Goal: Information Seeking & Learning: Learn about a topic

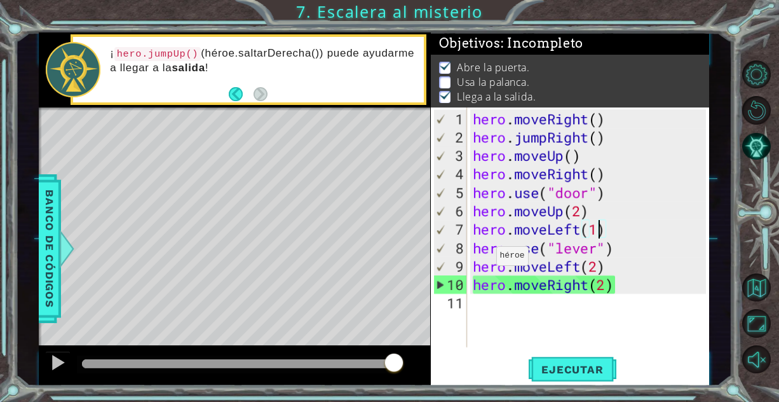
scroll to position [0, 5]
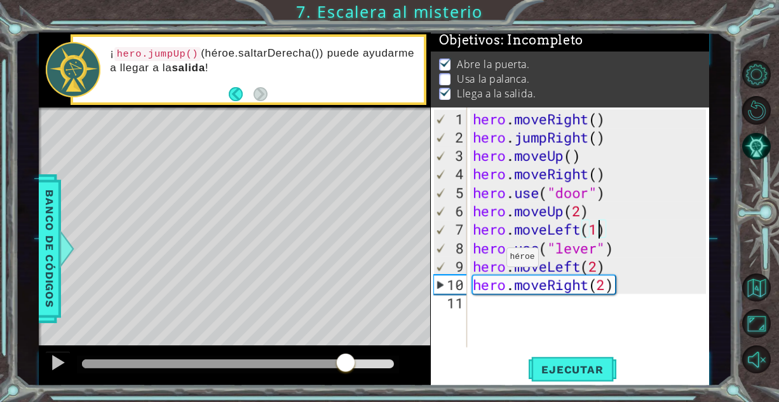
click at [346, 365] on div at bounding box center [214, 363] width 264 height 9
click at [273, 367] on div at bounding box center [177, 363] width 191 height 9
click at [191, 353] on div at bounding box center [234, 365] width 391 height 41
click at [603, 281] on div "hero . moveRight ( ) hero . jumpRight ( ) hero . moveUp ( ) hero . moveRight ( …" at bounding box center [591, 247] width 243 height 276
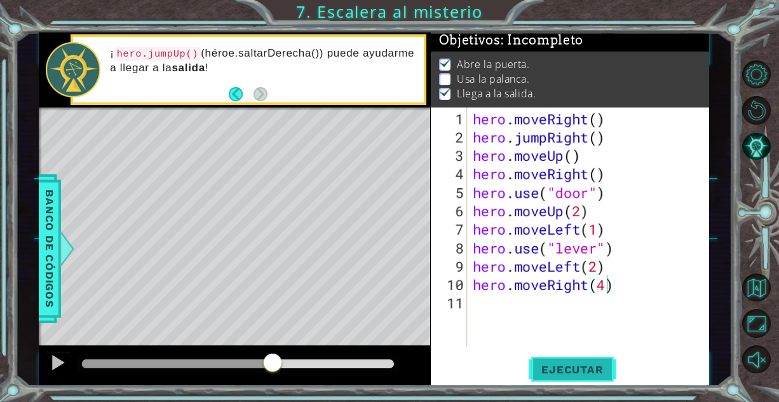
click at [557, 374] on span "Ejecutar" at bounding box center [572, 369] width 87 height 13
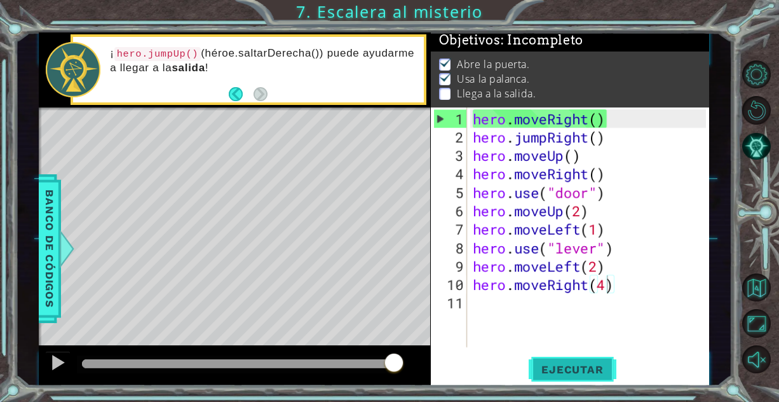
click at [555, 361] on button "Ejecutar" at bounding box center [572, 369] width 87 height 28
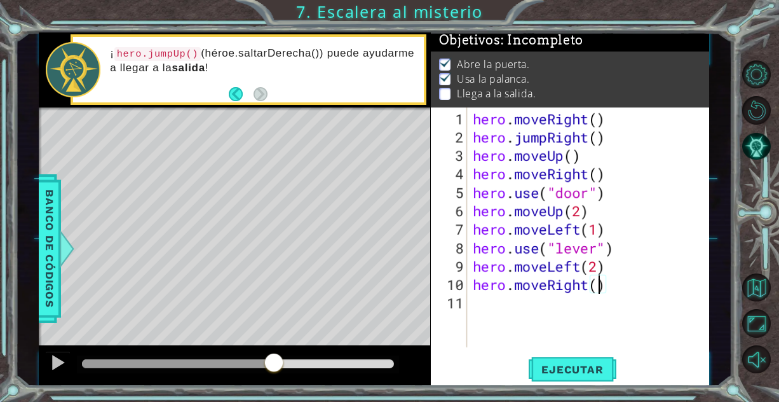
click at [274, 361] on div at bounding box center [178, 363] width 192 height 9
click at [55, 365] on div at bounding box center [58, 362] width 17 height 17
click at [220, 365] on div at bounding box center [151, 363] width 138 height 9
click at [190, 363] on div at bounding box center [151, 363] width 138 height 9
click at [58, 360] on div at bounding box center [58, 362] width 17 height 17
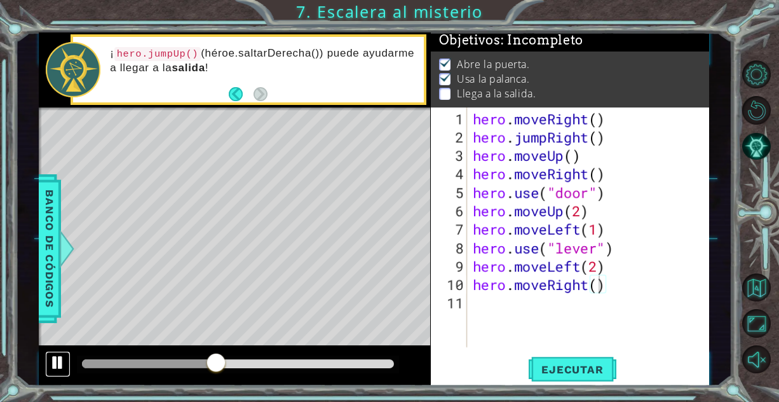
click at [58, 360] on div at bounding box center [58, 362] width 17 height 17
click at [574, 285] on div "hero . moveRight ( ) hero . jumpRight ( ) hero . moveUp ( ) hero . moveRight ( …" at bounding box center [591, 247] width 243 height 276
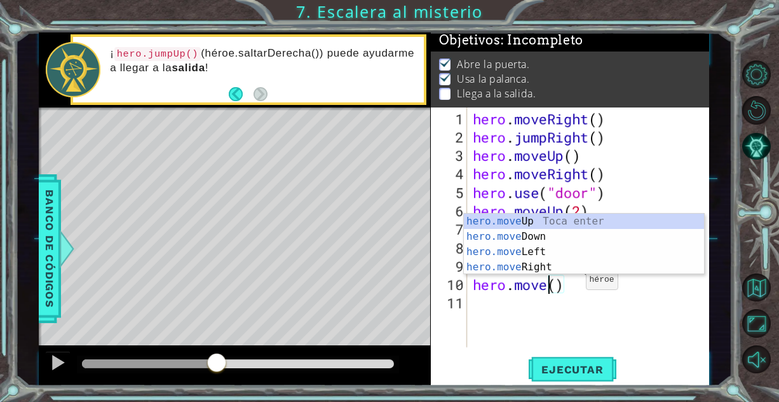
scroll to position [0, 4]
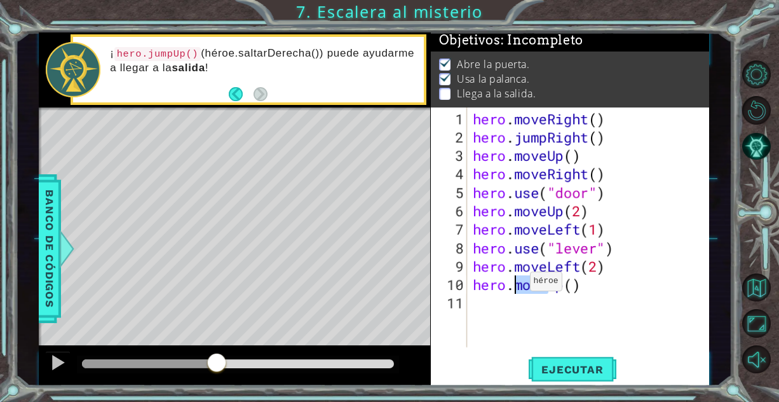
drag, startPoint x: 548, startPoint y: 290, endPoint x: 517, endPoint y: 285, distance: 30.8
click at [517, 285] on div "hero . moveRight ( ) hero . jumpRight ( ) hero . moveUp ( ) hero . moveRight ( …" at bounding box center [591, 247] width 243 height 276
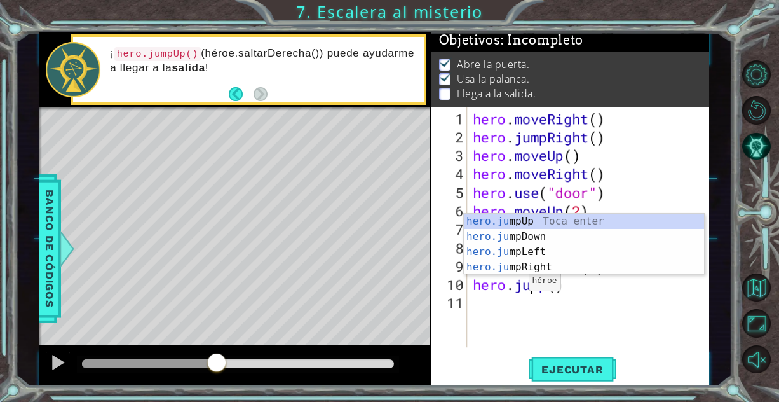
scroll to position [0, 3]
click at [524, 214] on div "hero.jump Up Toca enter hero.jump Down Toca enter hero.jump Left Toca enter her…" at bounding box center [584, 258] width 241 height 91
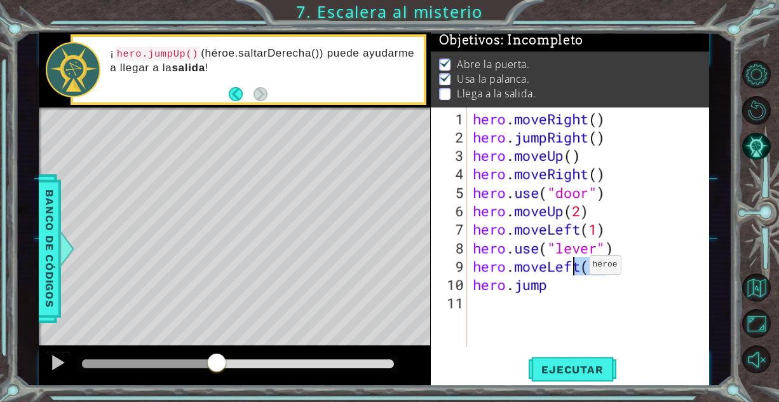
drag, startPoint x: 609, startPoint y: 259, endPoint x: 591, endPoint y: 266, distance: 19.1
click at [591, 266] on div "hero . moveRight ( ) hero . jumpRight ( ) hero . moveUp ( ) hero . moveRight ( …" at bounding box center [591, 247] width 243 height 276
click at [565, 281] on div "hero . moveRight ( ) hero . jumpRight ( ) hero . moveUp ( ) hero . moveRight ( …" at bounding box center [591, 247] width 243 height 276
type textarea "hero.jumpUp()"
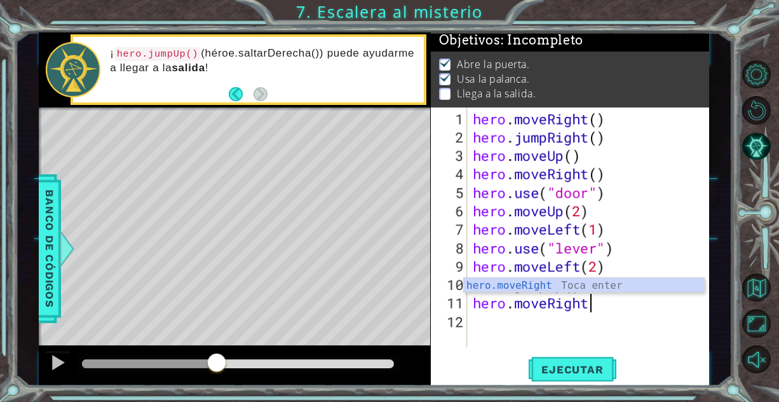
scroll to position [0, 5]
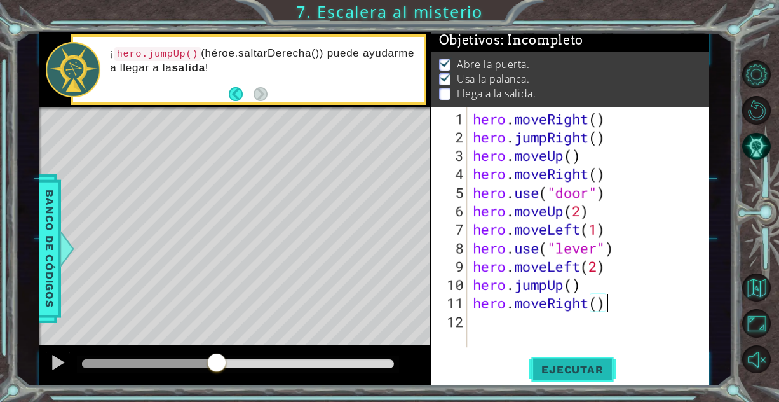
click at [565, 366] on span "Ejecutar" at bounding box center [572, 369] width 87 height 13
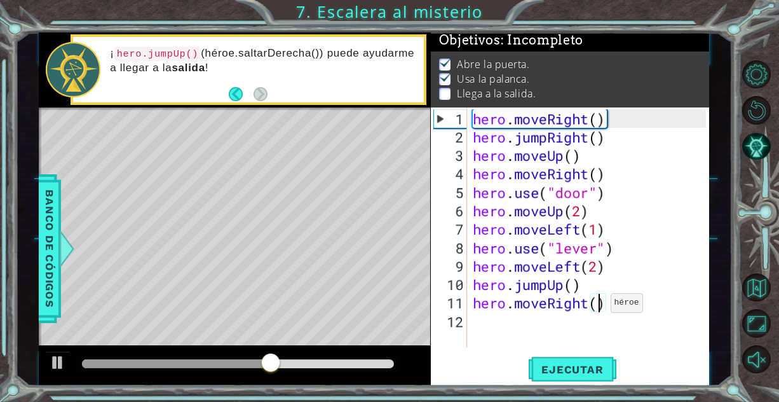
click at [599, 307] on div "hero . moveRight ( ) hero . jumpRight ( ) hero . moveUp ( ) hero . moveRight ( …" at bounding box center [591, 247] width 243 height 276
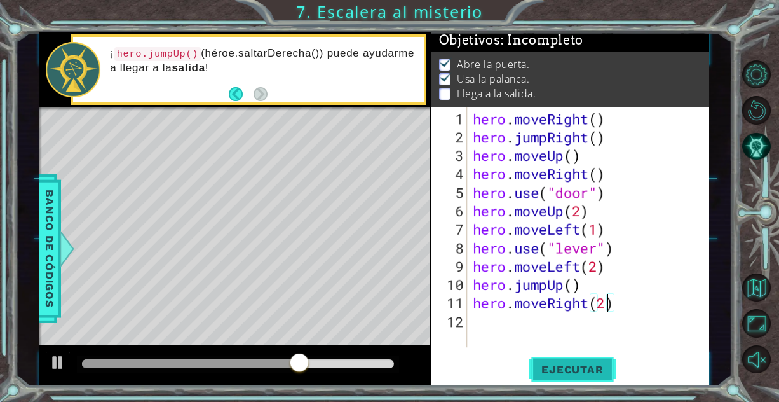
type textarea "hero.moveRight(2)"
click at [576, 372] on span "Ejecutar" at bounding box center [572, 369] width 87 height 13
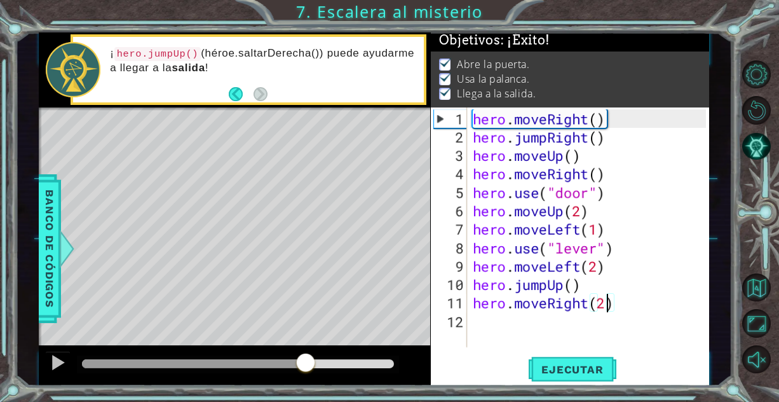
click at [306, 359] on div at bounding box center [237, 363] width 311 height 9
click at [56, 367] on div at bounding box center [58, 362] width 17 height 17
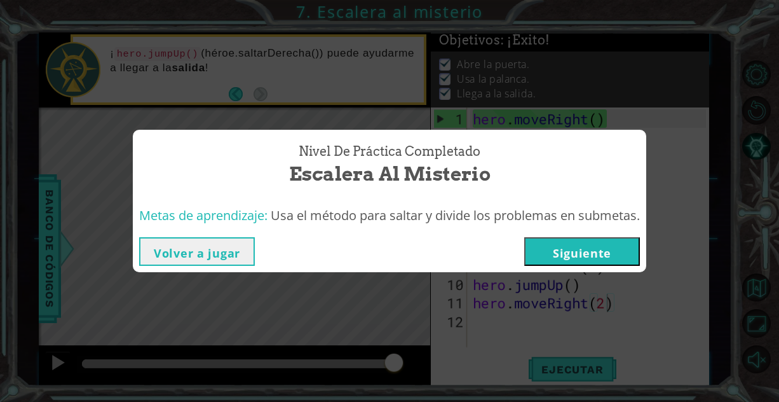
click at [573, 252] on button "Siguiente" at bounding box center [582, 251] width 116 height 29
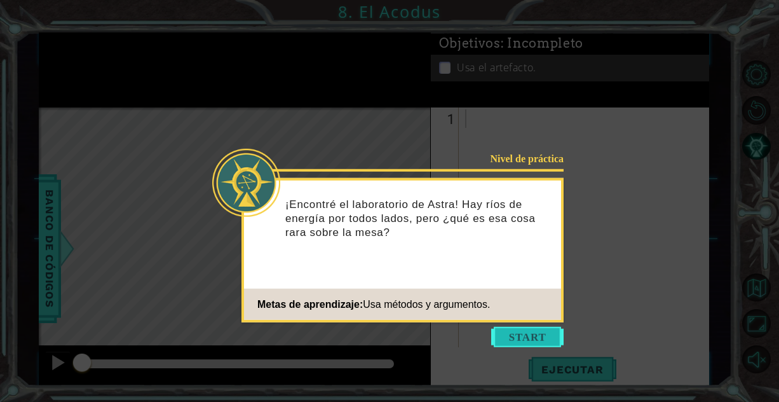
click at [543, 328] on button "Start" at bounding box center [527, 337] width 72 height 20
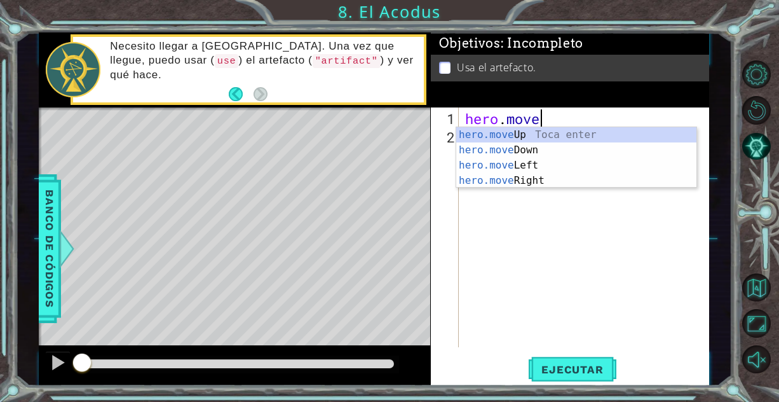
scroll to position [0, 3]
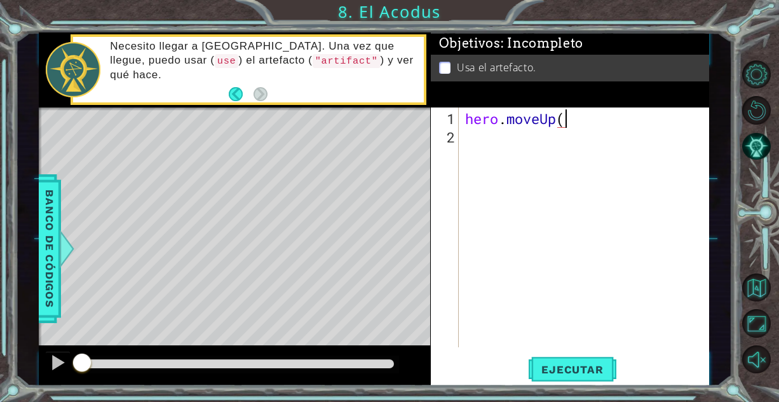
type textarea "hero.moveUp()"
click at [565, 119] on div "hero . moveUp ( )" at bounding box center [588, 247] width 250 height 276
type textarea "hero.moveUp(2)"
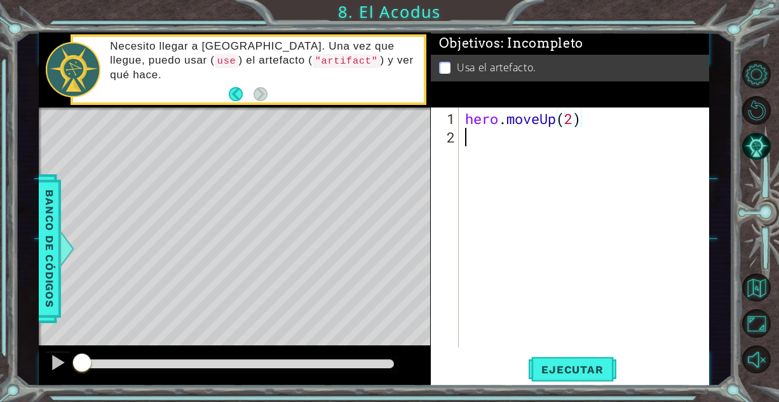
click at [567, 137] on div "hero . moveUp ( 2 )" at bounding box center [588, 247] width 250 height 276
type textarea "hero.moveLeft()"
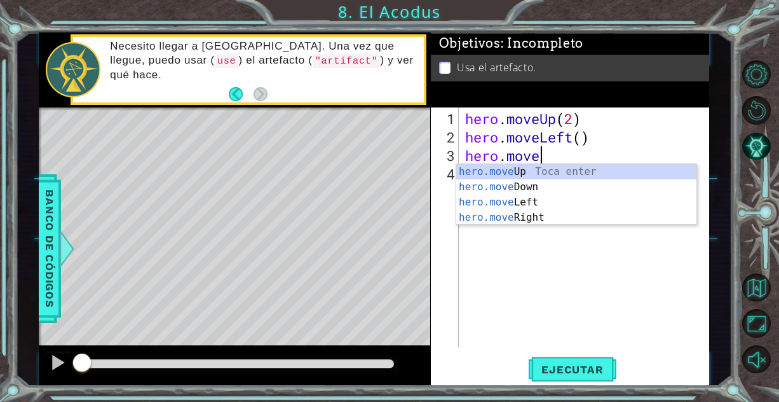
scroll to position [0, 3]
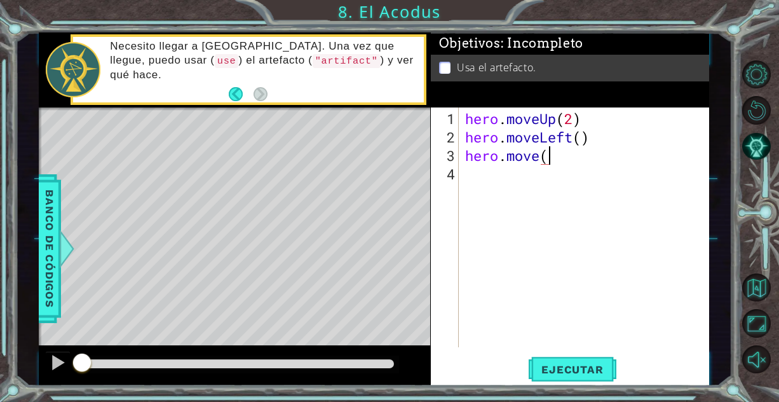
type textarea "hero.move(D"
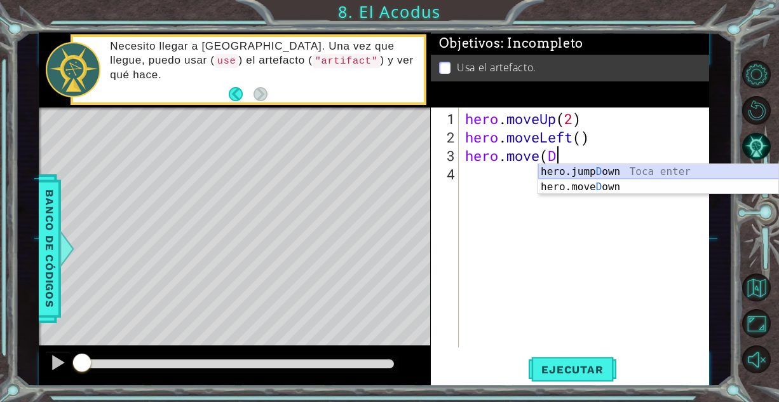
click at [591, 169] on div "hero.jump D own Toca enter hero.move D own Toca enter" at bounding box center [658, 194] width 241 height 61
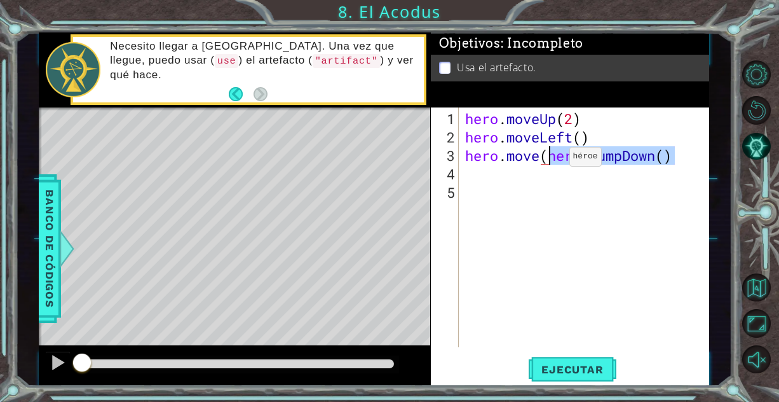
drag, startPoint x: 671, startPoint y: 163, endPoint x: 544, endPoint y: 161, distance: 126.4
click at [544, 161] on div "hero . moveUp ( 2 ) hero . moveLeft ( ) hero . move ( hero . jumpDown ( )" at bounding box center [588, 247] width 250 height 276
type textarea "hero.moveDown(2)"
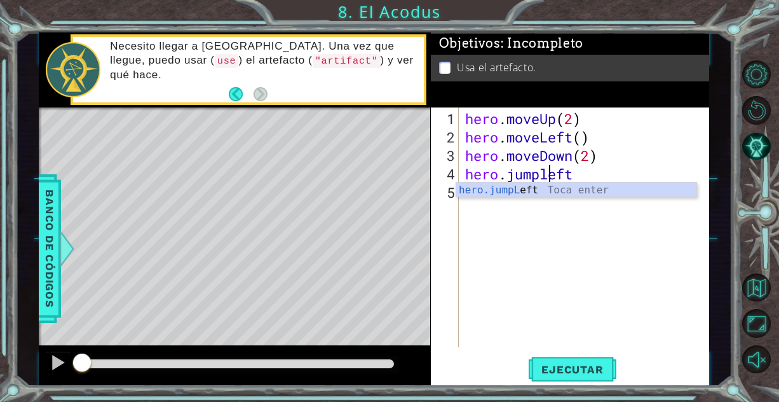
scroll to position [0, 4]
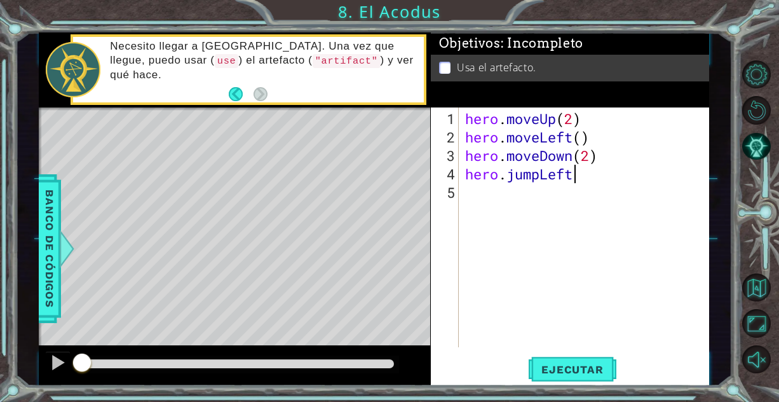
click at [579, 171] on div "hero . moveUp ( 2 ) hero . moveLeft ( ) hero . moveDown ( 2 ) hero . jumpLeft" at bounding box center [588, 247] width 250 height 276
type textarea "hero.jumpLeft()"
click at [499, 199] on div "hero . moveUp ( 2 ) hero . moveLeft ( ) hero . moveDown ( 2 ) hero . jumpLeft (…" at bounding box center [588, 247] width 250 height 276
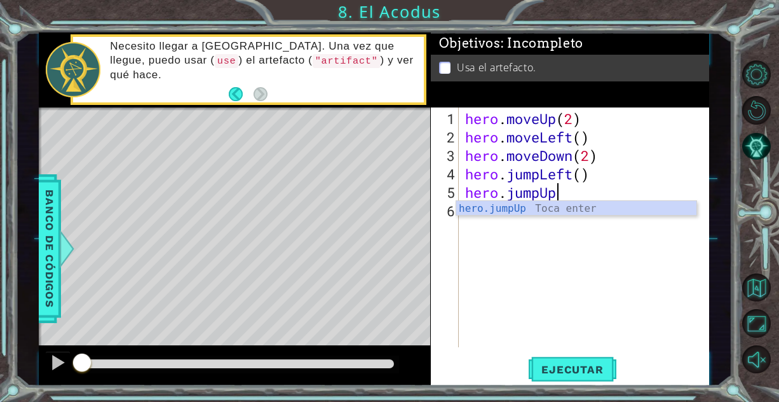
scroll to position [0, 4]
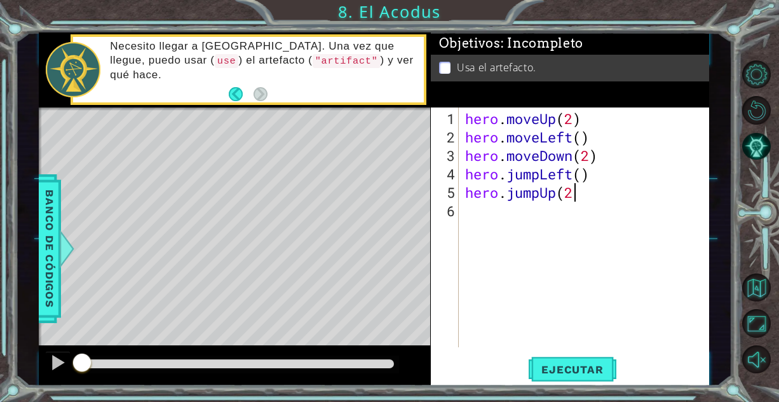
type textarea "hero.jumpUp(2)"
type textarea "hero.moveRight()"
click at [529, 234] on div "hero . moveUp ( 2 ) hero . moveLeft ( ) hero . moveDown ( 2 ) hero . jumpLeft (…" at bounding box center [588, 247] width 250 height 276
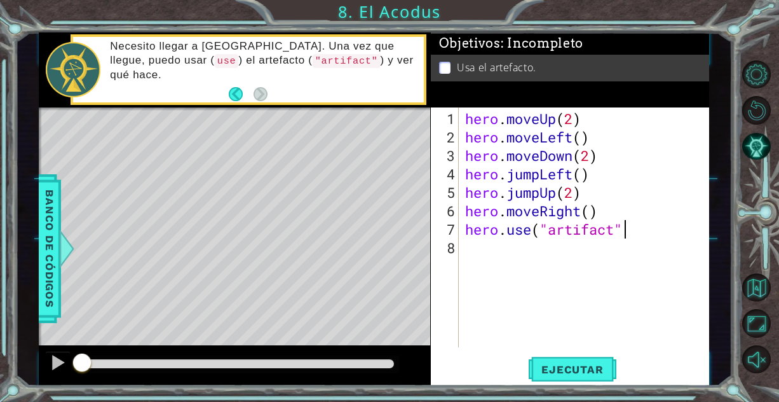
scroll to position [0, 7]
click at [565, 361] on button "Ejecutar" at bounding box center [572, 369] width 87 height 28
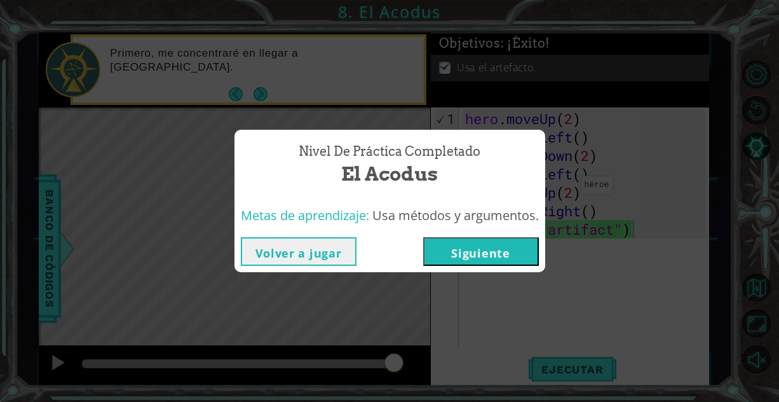
click at [341, 252] on button "Volver a jugar" at bounding box center [299, 251] width 116 height 29
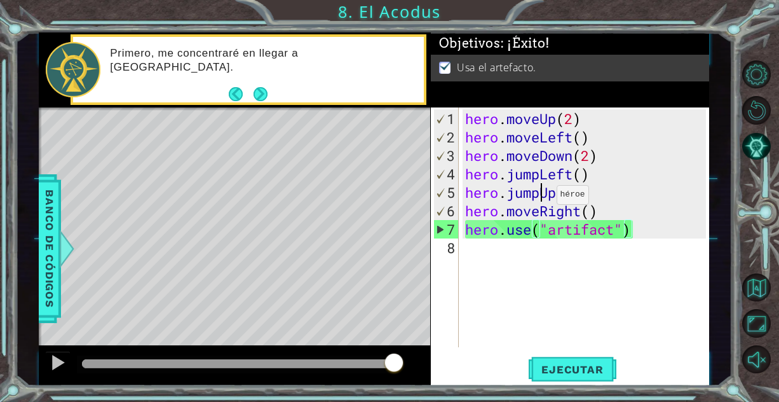
click at [537, 199] on div "hero . moveUp ( 2 ) hero . moveLeft ( ) hero . moveDown ( 2 ) hero . jumpLeft (…" at bounding box center [588, 247] width 250 height 276
drag, startPoint x: 537, startPoint y: 199, endPoint x: 517, endPoint y: 197, distance: 20.4
click at [517, 197] on div "hero . moveUp ( 2 ) hero . moveLeft ( ) hero . moveDown ( 2 ) hero . jumpLeft (…" at bounding box center [588, 247] width 250 height 276
click at [517, 197] on div "hero . moveUp ( 2 ) hero . moveLeft ( ) hero . moveDown ( 2 ) hero . jumpLeft (…" at bounding box center [585, 227] width 244 height 240
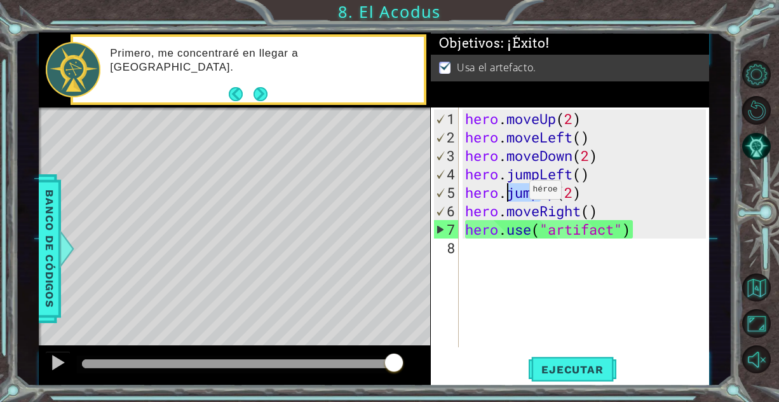
drag, startPoint x: 541, startPoint y: 193, endPoint x: 510, endPoint y: 194, distance: 31.2
click at [510, 194] on div "hero . moveUp ( 2 ) hero . moveLeft ( ) hero . moveDown ( 2 ) hero . jumpLeft (…" at bounding box center [588, 247] width 250 height 276
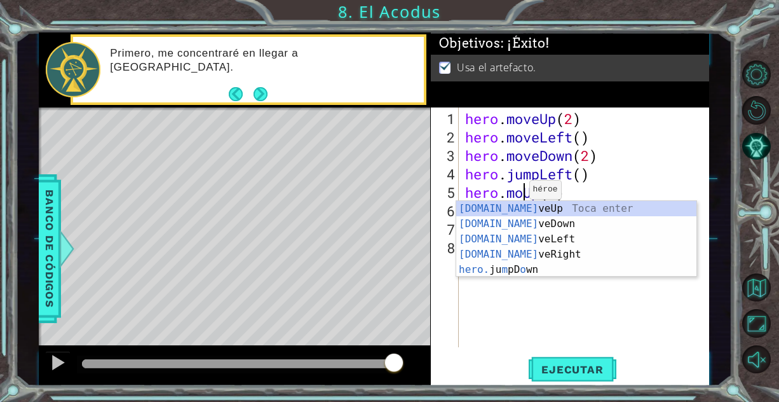
scroll to position [0, 3]
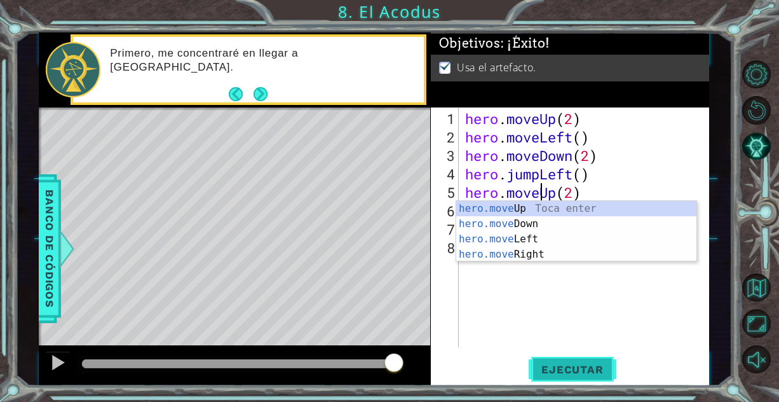
type textarea "hero.moveUp(2)"
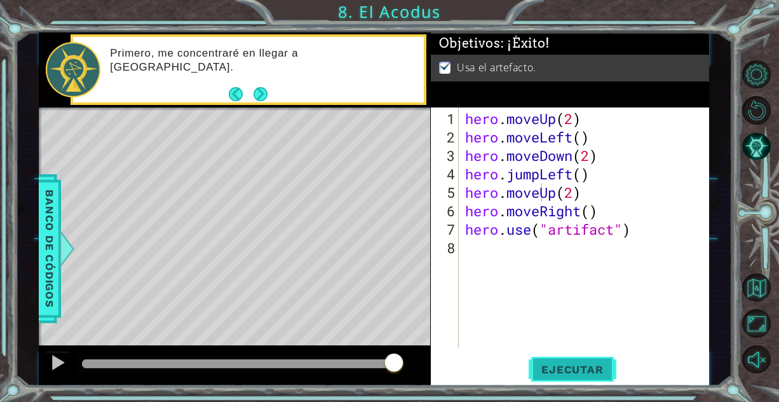
click at [597, 376] on button "Ejecutar" at bounding box center [572, 369] width 87 height 28
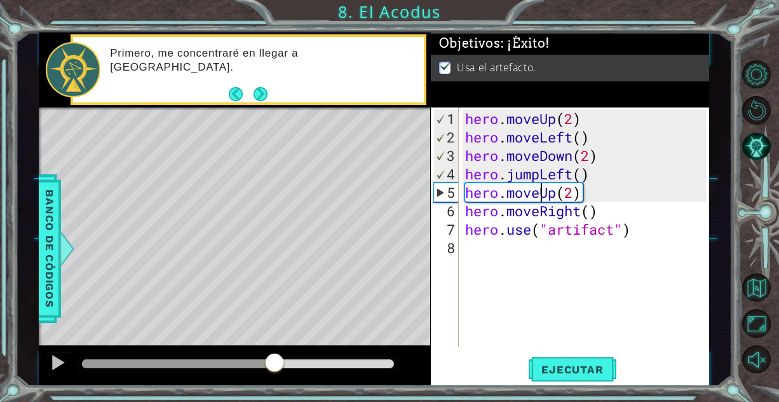
drag, startPoint x: 119, startPoint y: 361, endPoint x: 276, endPoint y: 344, distance: 157.3
click at [276, 344] on div "methods hero moveDown(steps) moveUp(steps) moveLeft(steps) moveRight(steps) use…" at bounding box center [374, 208] width 670 height 353
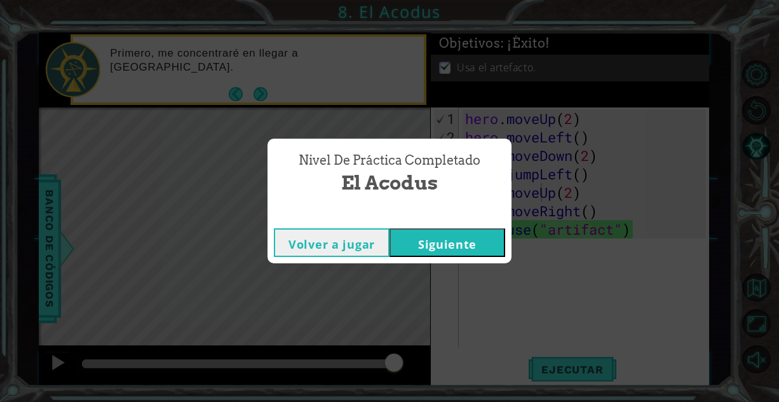
click at [445, 242] on button "Siguiente" at bounding box center [447, 242] width 116 height 29
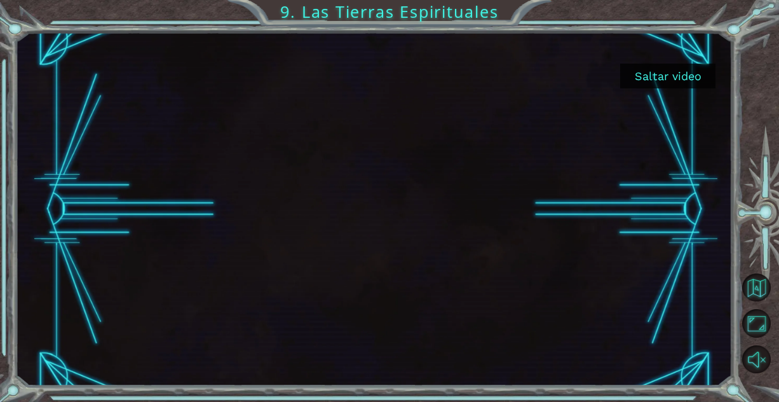
click at [643, 81] on button "Saltar video" at bounding box center [667, 76] width 95 height 25
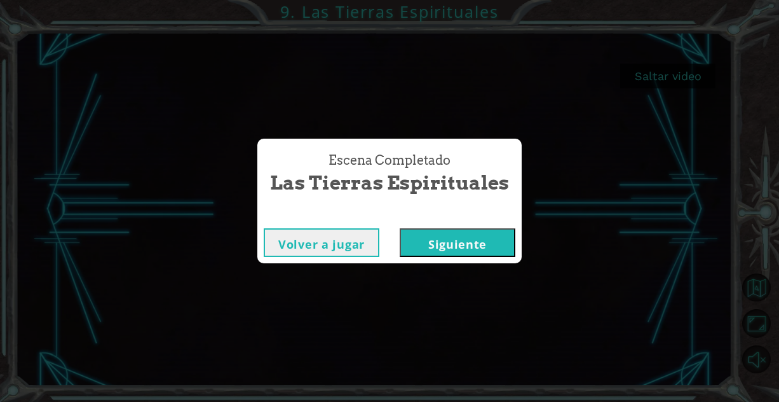
click at [486, 253] on button "Siguiente" at bounding box center [458, 242] width 116 height 29
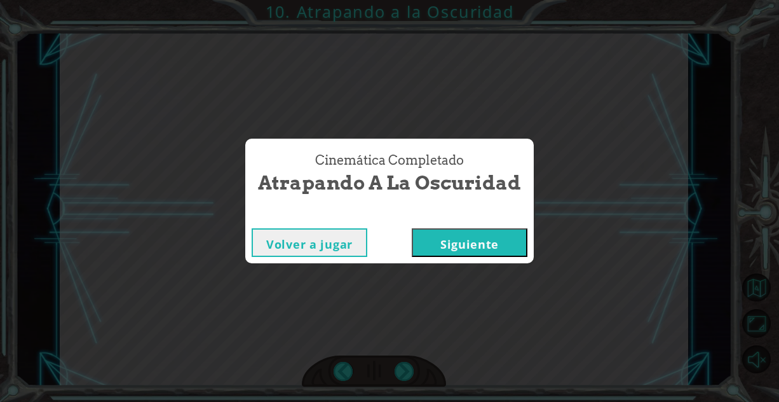
click at [477, 242] on button "Siguiente" at bounding box center [470, 242] width 116 height 29
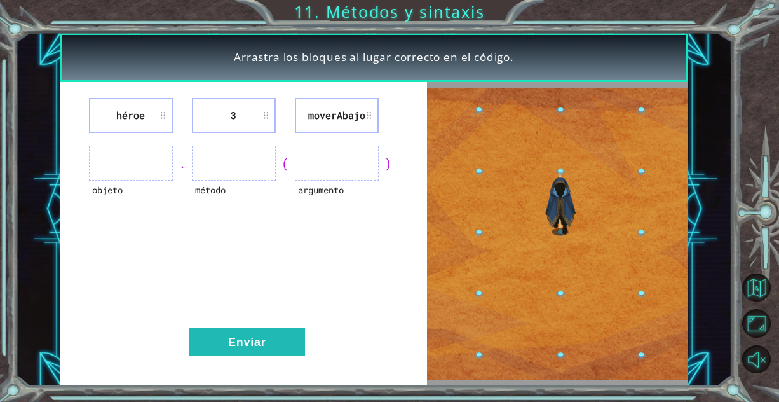
click at [121, 170] on ul at bounding box center [131, 162] width 84 height 35
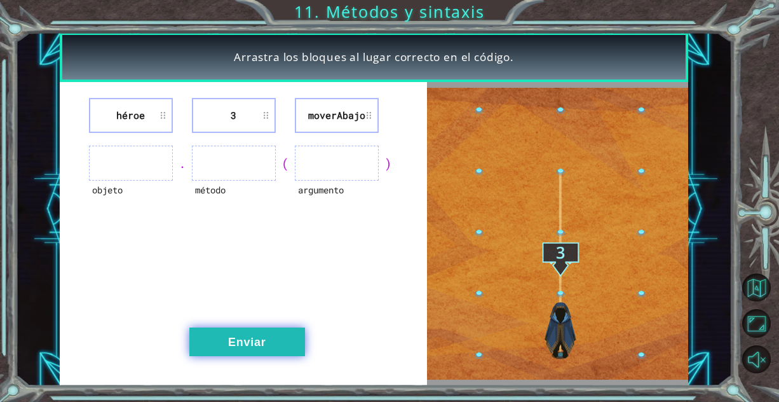
click at [243, 353] on button "Enviar" at bounding box center [247, 341] width 116 height 29
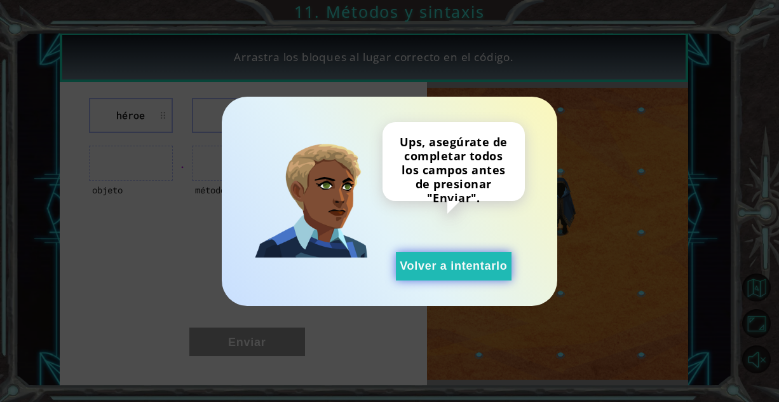
click at [450, 259] on button "Volver a intentarlo" at bounding box center [454, 266] width 116 height 29
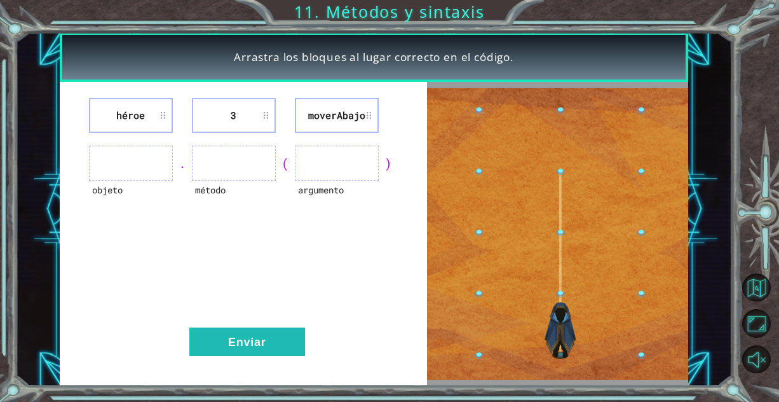
click at [147, 172] on ul at bounding box center [131, 162] width 84 height 35
click at [145, 114] on li "héroe" at bounding box center [131, 115] width 84 height 35
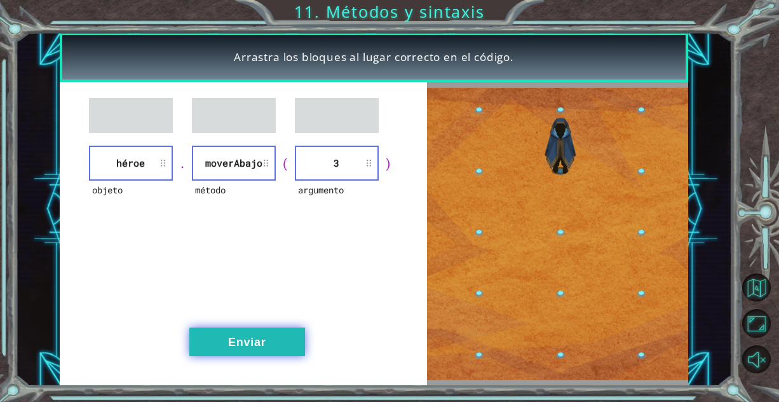
click at [245, 344] on button "Enviar" at bounding box center [247, 341] width 116 height 29
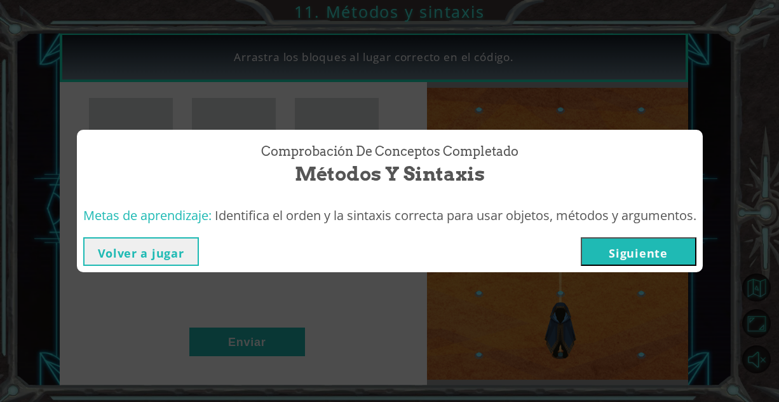
click at [600, 250] on button "Siguiente" at bounding box center [639, 251] width 116 height 29
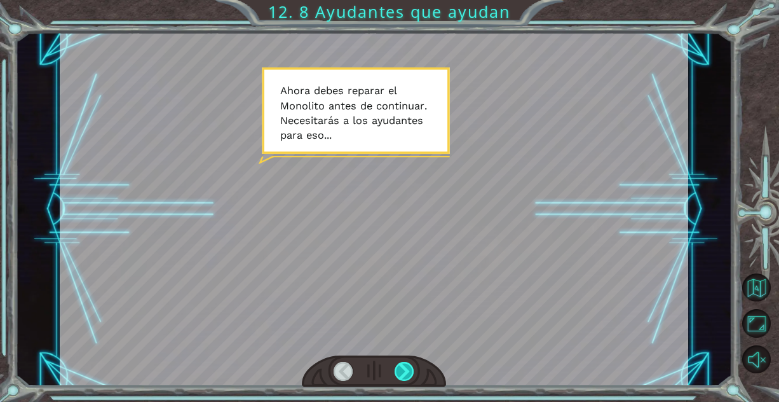
click at [403, 368] on div at bounding box center [405, 370] width 20 height 19
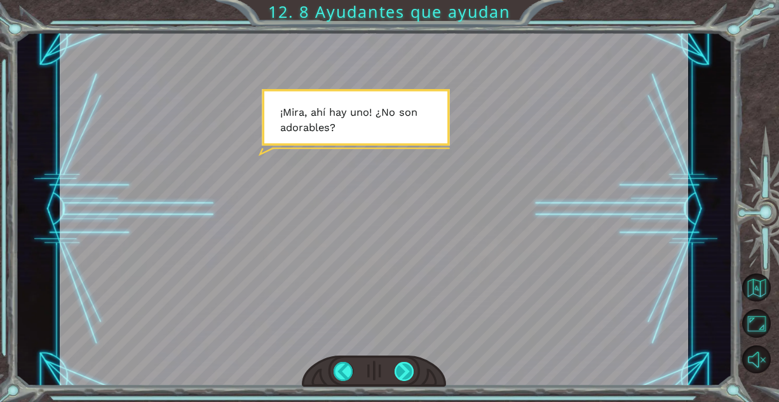
click at [403, 368] on div at bounding box center [405, 370] width 20 height 19
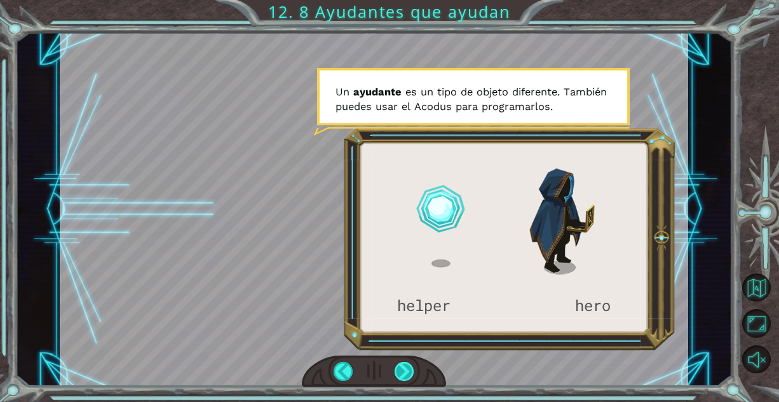
click at [403, 368] on div at bounding box center [405, 370] width 20 height 19
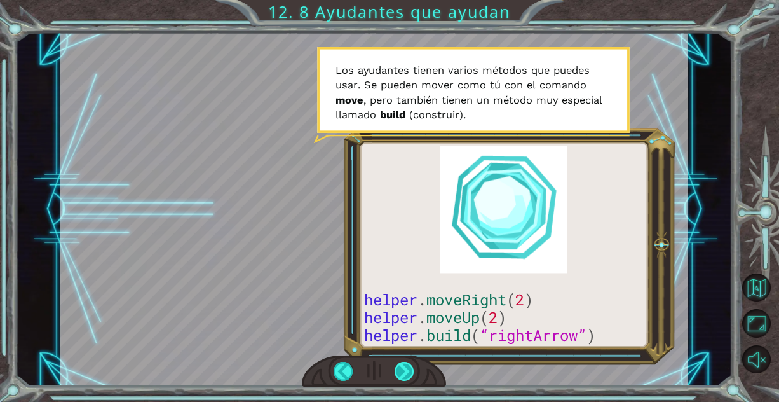
click at [403, 368] on div at bounding box center [405, 370] width 20 height 19
